Goal: Information Seeking & Learning: Check status

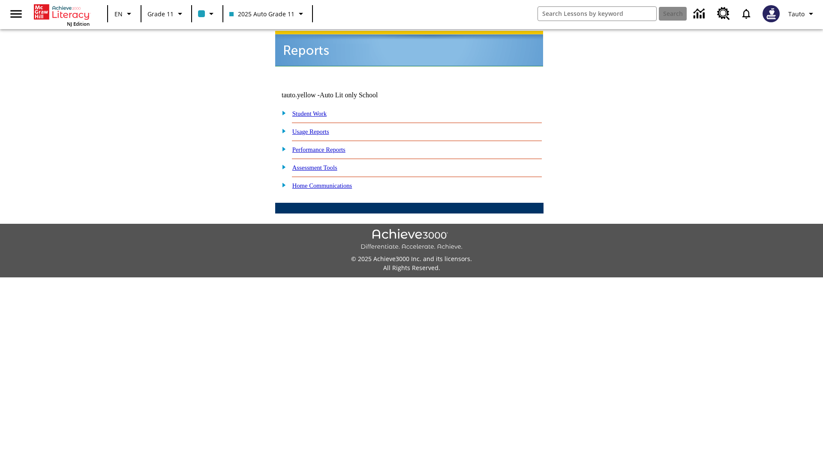
click at [317, 128] on link "Usage Reports" at bounding box center [310, 131] width 37 height 7
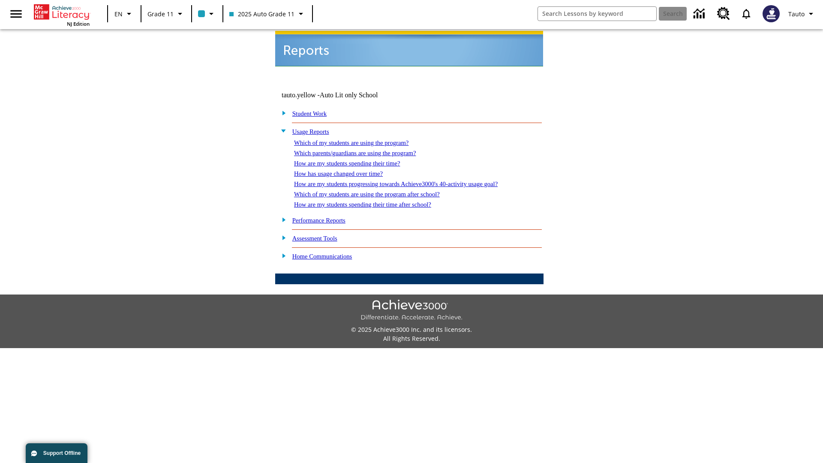
click at [360, 139] on link "Which of my students are using the program?" at bounding box center [351, 142] width 114 height 7
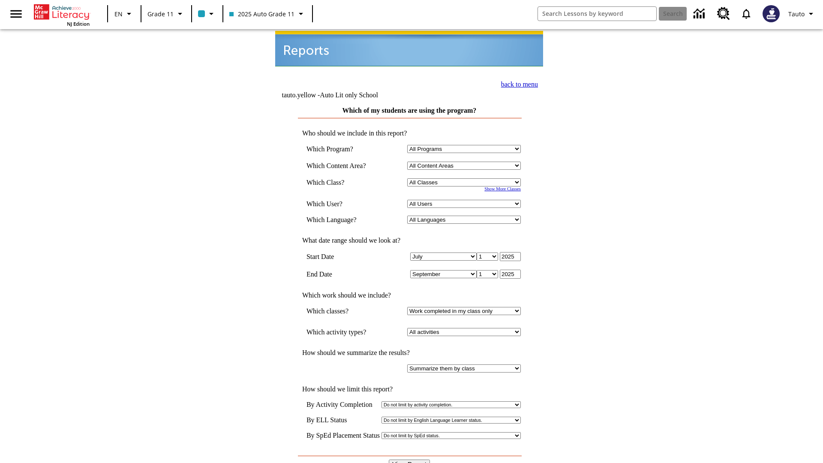
click at [517, 83] on link "back to menu" at bounding box center [519, 84] width 37 height 7
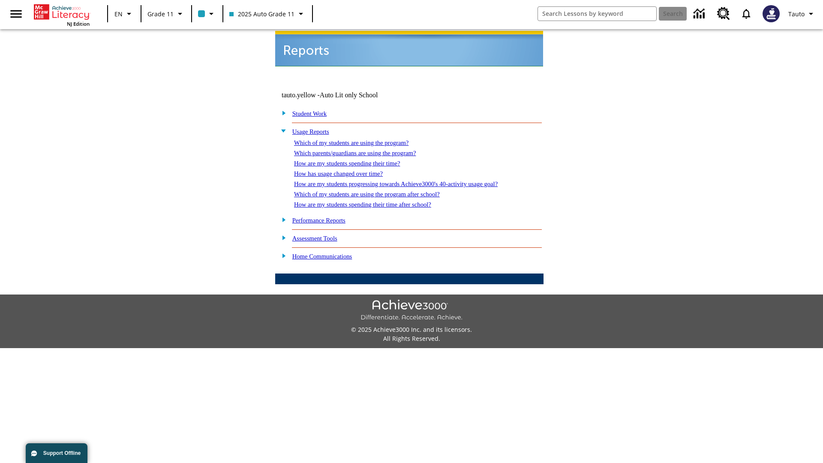
click at [355, 160] on link "How are my students spending their time?" at bounding box center [347, 163] width 106 height 7
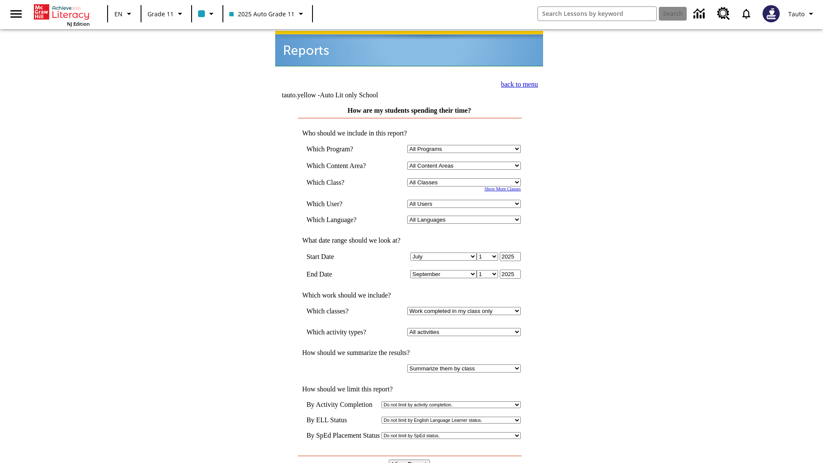
click at [410, 460] on input "View Report" at bounding box center [409, 464] width 41 height 9
click at [517, 83] on link "back to menu" at bounding box center [519, 84] width 37 height 7
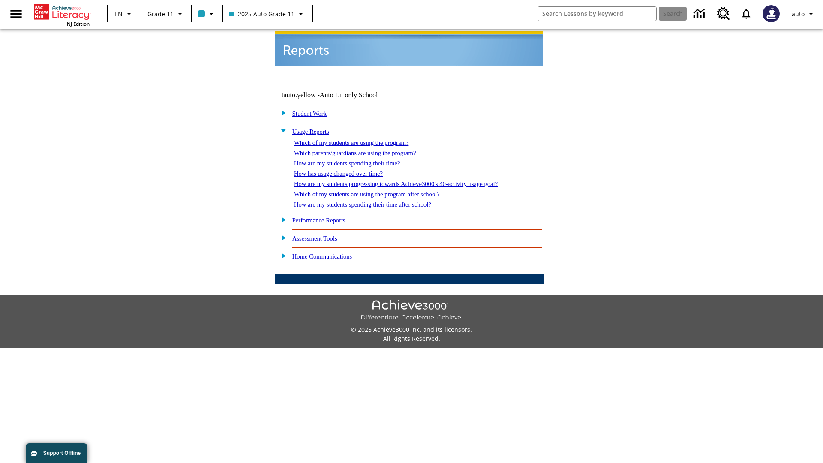
click at [373, 201] on link "How are my students spending their time after school?" at bounding box center [362, 204] width 137 height 7
